Goal: Task Accomplishment & Management: Use online tool/utility

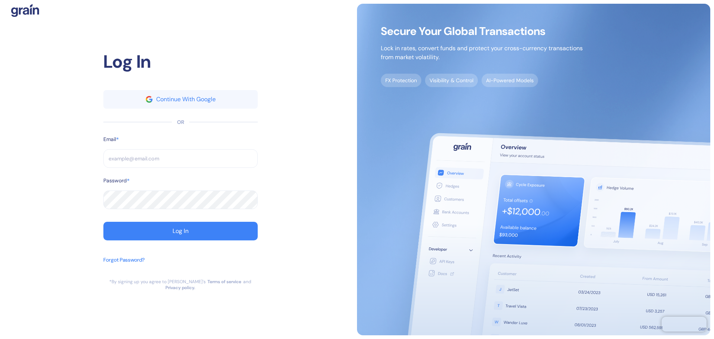
click at [194, 154] on input "text" at bounding box center [180, 158] width 154 height 19
click at [62, 155] on div "Log In Continue With Google OR Email * ​ Password * ​ Log In Forgot Password? *…" at bounding box center [180, 169] width 353 height 331
click at [137, 156] on input "text" at bounding box center [180, 158] width 154 height 19
paste input "[EMAIL_ADDRESS][DOMAIN_NAME]"
type input "[EMAIL_ADDRESS][DOMAIN_NAME]"
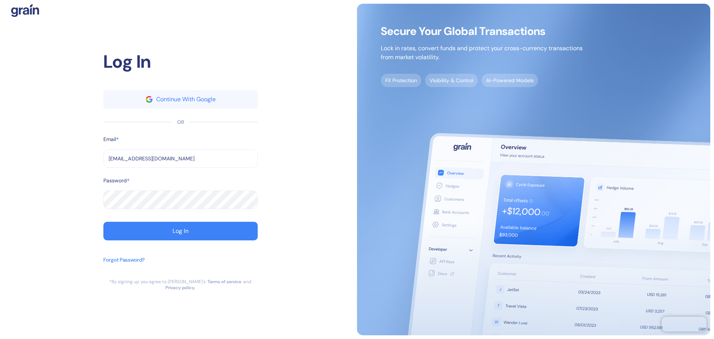
type input "[EMAIL_ADDRESS][DOMAIN_NAME]"
click at [62, 151] on div "Log In Continue With Google OR Email * [EMAIL_ADDRESS][DOMAIN_NAME] ​ Password …" at bounding box center [180, 169] width 353 height 331
click at [146, 231] on button "Log In" at bounding box center [180, 231] width 154 height 19
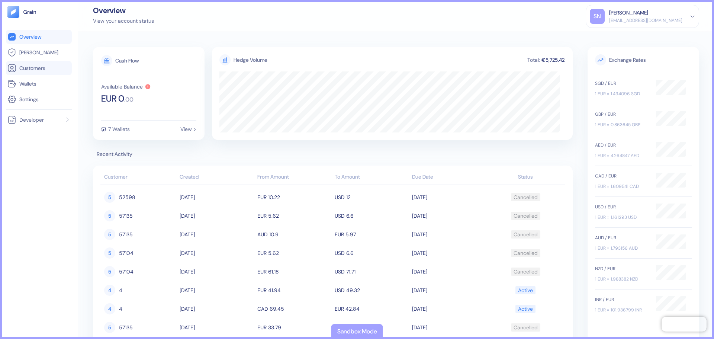
click at [35, 70] on span "Customers" at bounding box center [32, 67] width 26 height 7
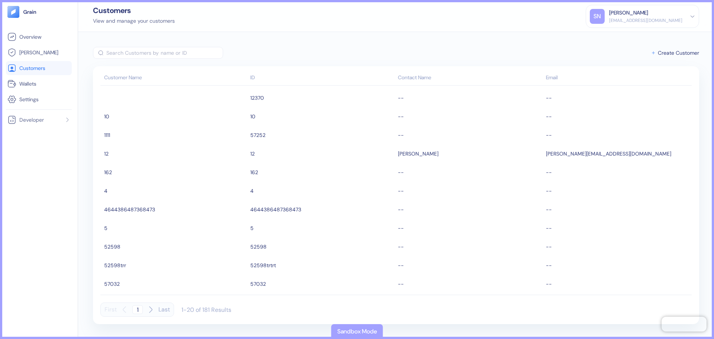
click at [143, 56] on input "text" at bounding box center [164, 53] width 117 height 12
paste input "p^H2c@Wzwf"
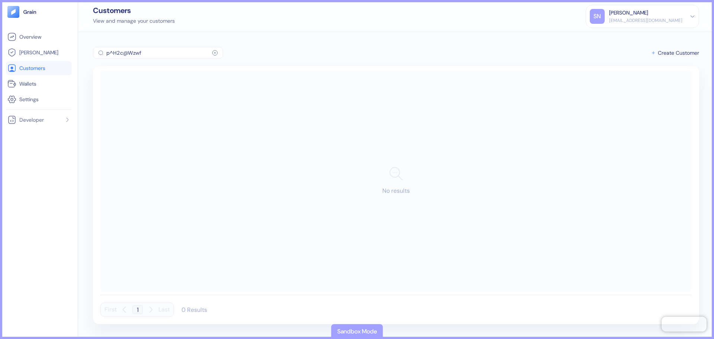
click at [173, 54] on input "p^H2c@Wzwf" at bounding box center [159, 53] width 106 height 12
paste input "nehatGBP"
click at [170, 55] on input "nehatGBP" at bounding box center [159, 53] width 106 height 12
type input "n"
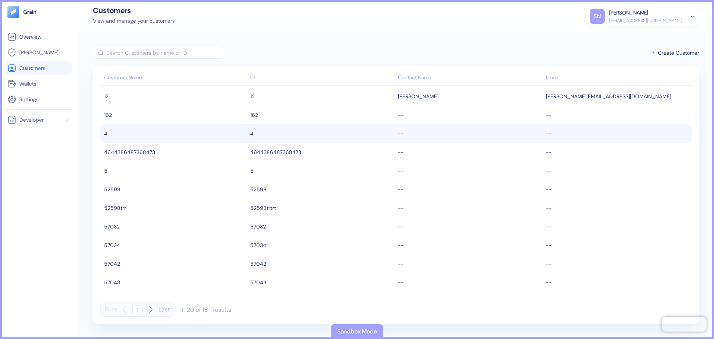
scroll to position [169, 0]
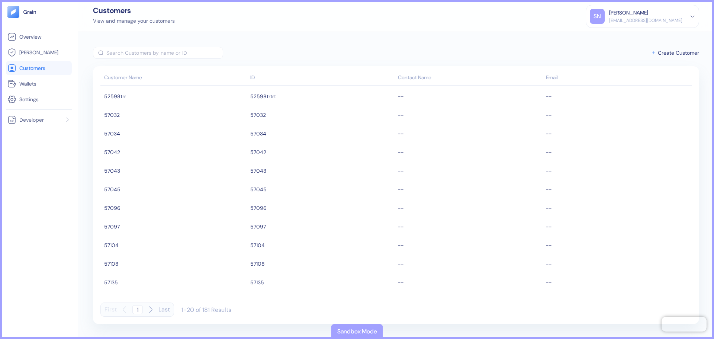
click at [139, 52] on input "text" at bounding box center [164, 53] width 117 height 12
paste input "57097"
type input "57097"
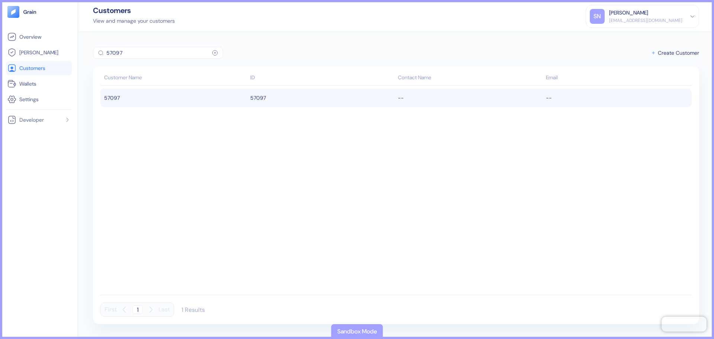
click at [291, 100] on td "57097" at bounding box center [322, 97] width 148 height 19
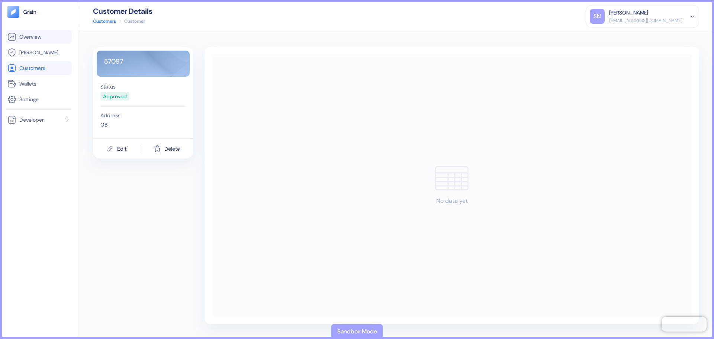
click at [41, 39] on span "Overview" at bounding box center [30, 36] width 22 height 7
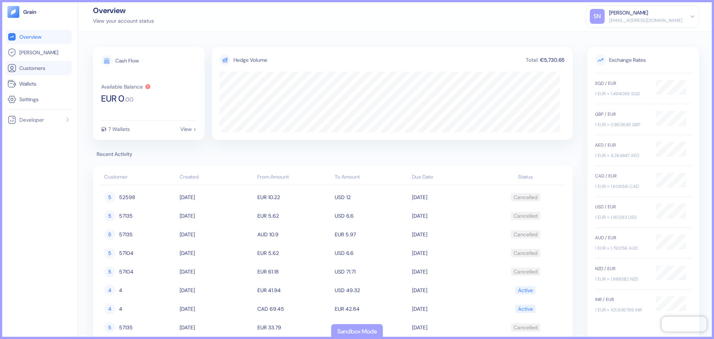
click at [33, 69] on span "Customers" at bounding box center [32, 67] width 26 height 7
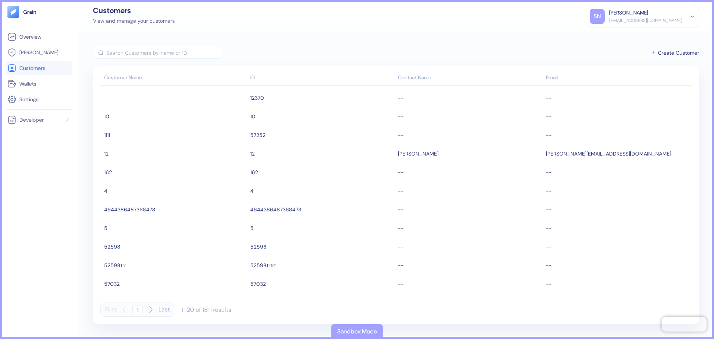
click at [136, 53] on input "text" at bounding box center [164, 53] width 117 height 12
click at [130, 55] on input "text" at bounding box center [164, 53] width 117 height 12
paste input "57097"
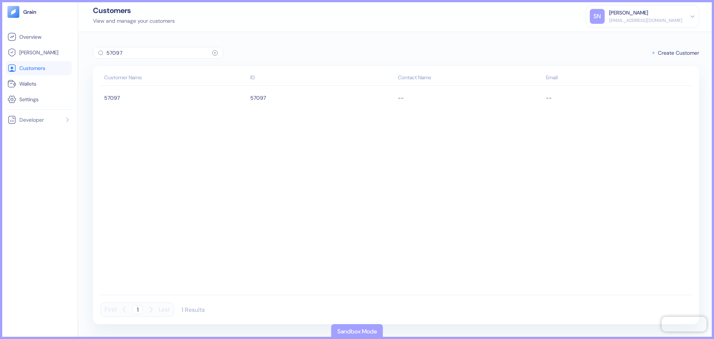
drag, startPoint x: 132, startPoint y: 52, endPoint x: 101, endPoint y: 54, distance: 31.3
click at [101, 54] on div "57097 ​" at bounding box center [158, 53] width 130 height 12
type input "57135"
drag, startPoint x: 123, startPoint y: 52, endPoint x: 107, endPoint y: 52, distance: 15.2
click at [107, 52] on input "57135" at bounding box center [159, 53] width 106 height 12
